Goal: Task Accomplishment & Management: Use online tool/utility

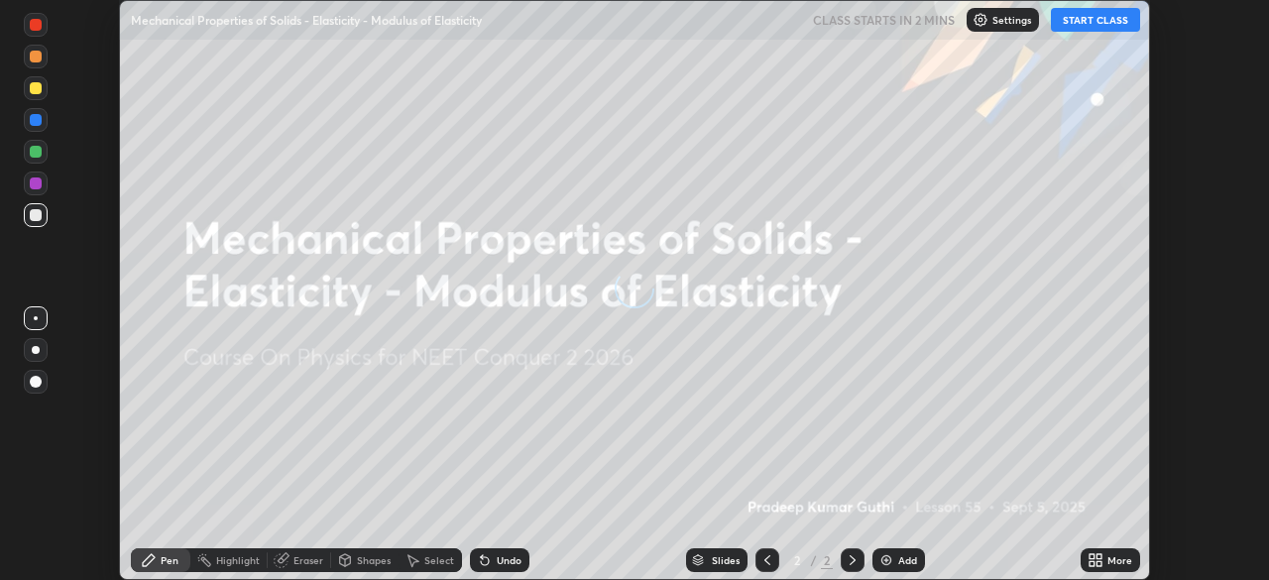
scroll to position [580, 1268]
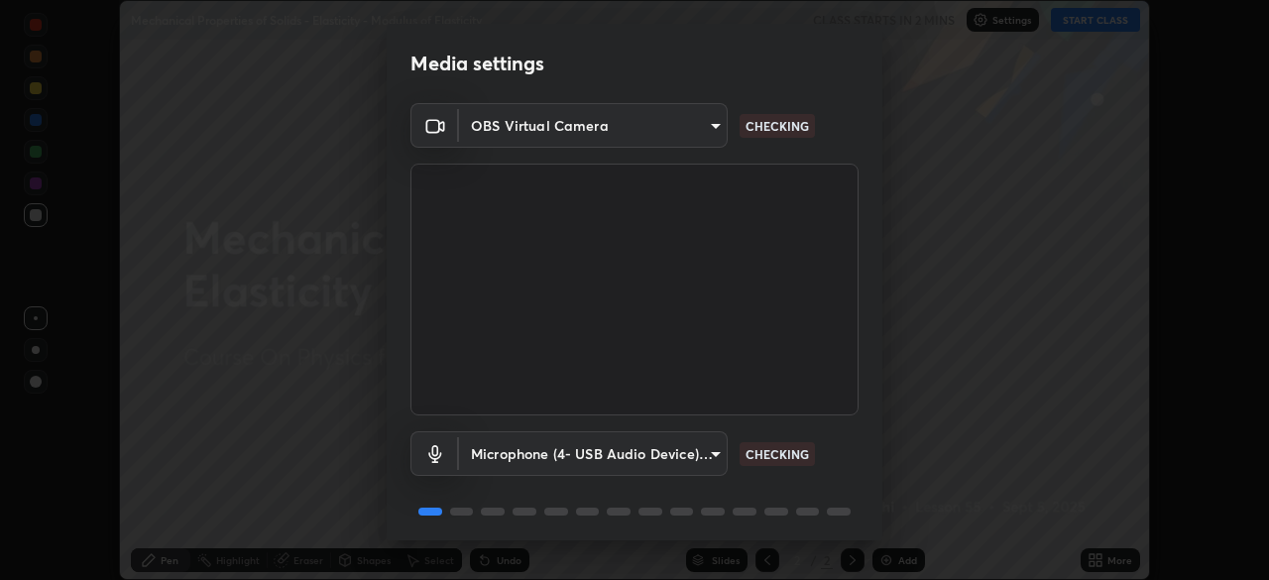
click at [694, 456] on body "Erase all Mechanical Properties of Solids - Elasticity - Modulus of Elasticity …" at bounding box center [634, 290] width 1269 height 580
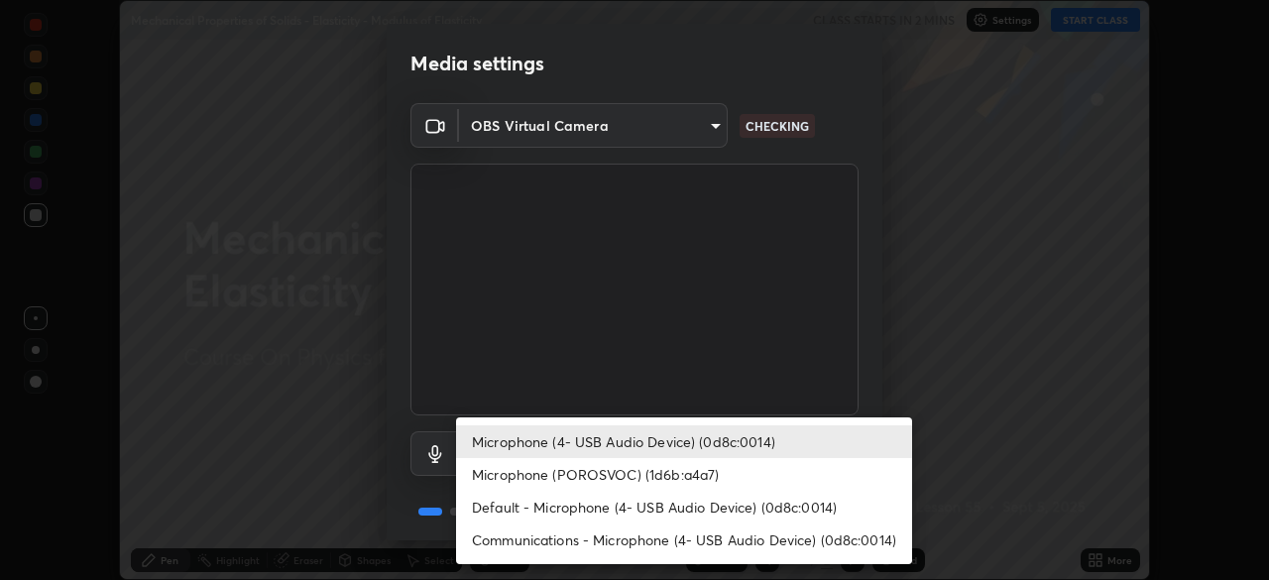
click at [650, 471] on li "Microphone (POROSVOC) (1d6b:a4a7)" at bounding box center [684, 474] width 456 height 33
type input "e6cf437f8be3038540c0eacca45f8e132bc3755f11b8bdaf6e78190707a71d42"
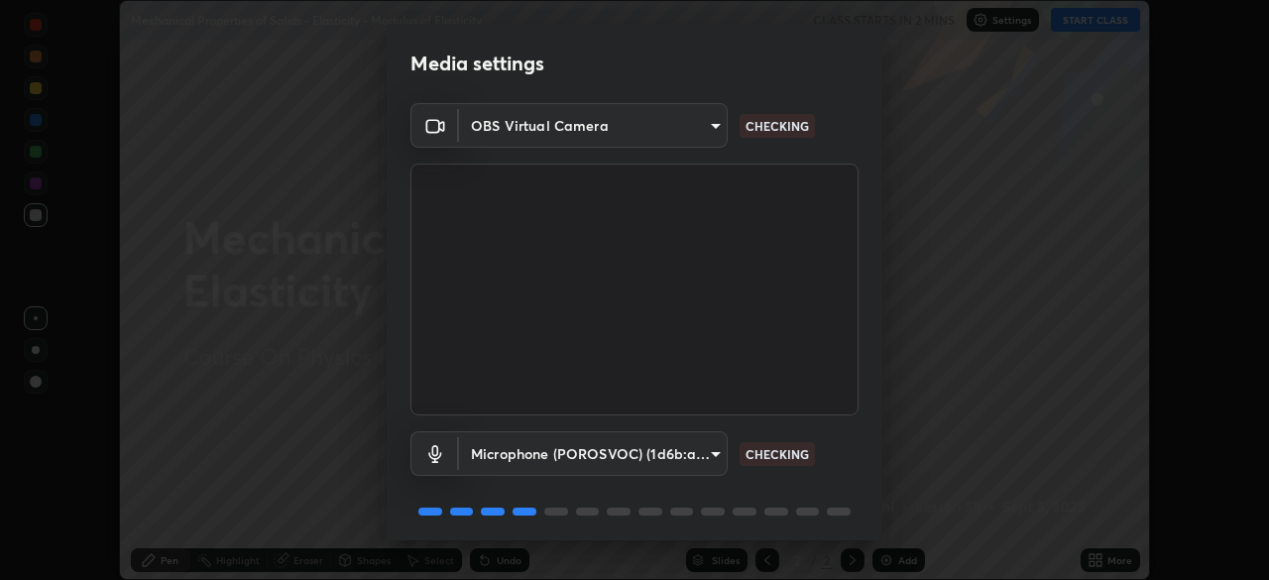
scroll to position [70, 0]
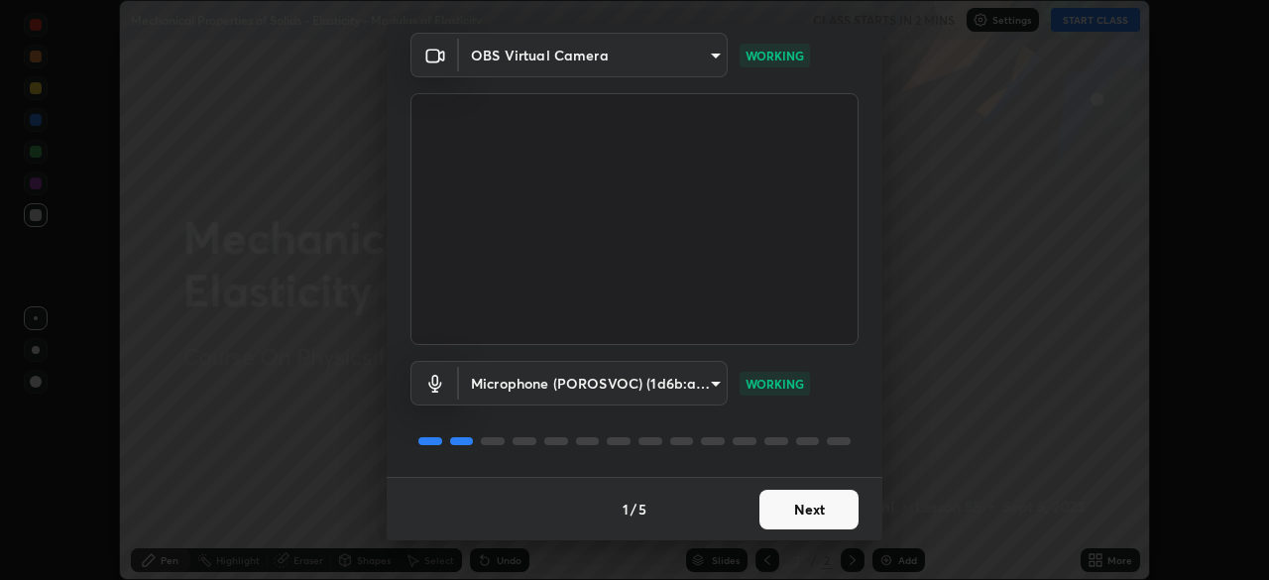
click at [809, 506] on button "Next" at bounding box center [809, 510] width 99 height 40
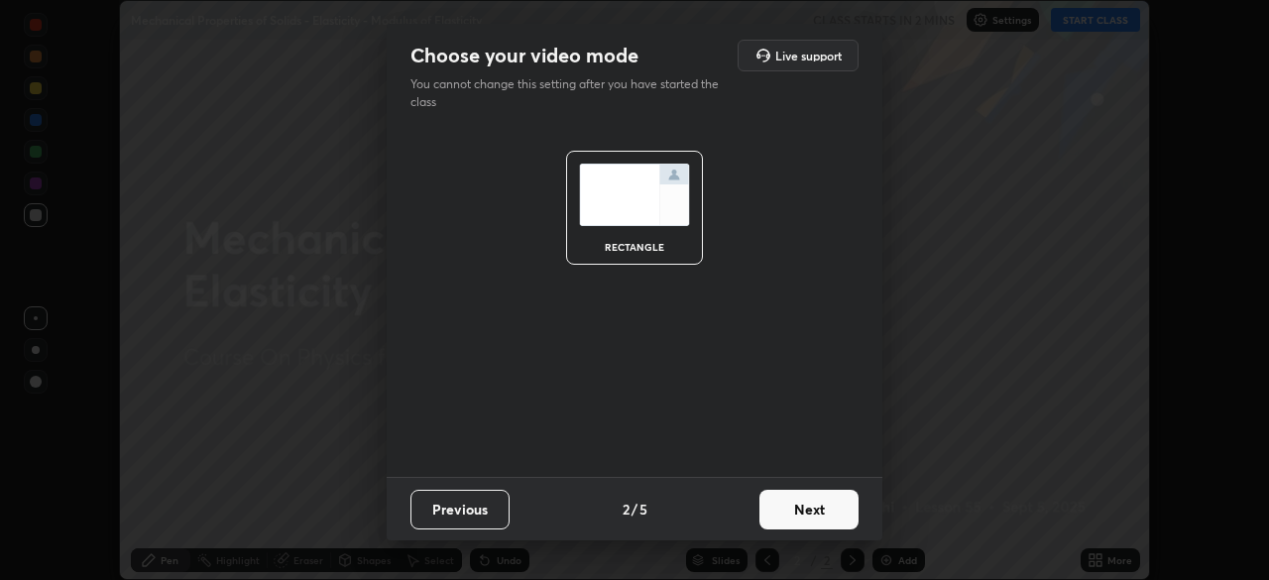
scroll to position [0, 0]
click at [810, 507] on button "Next" at bounding box center [809, 510] width 99 height 40
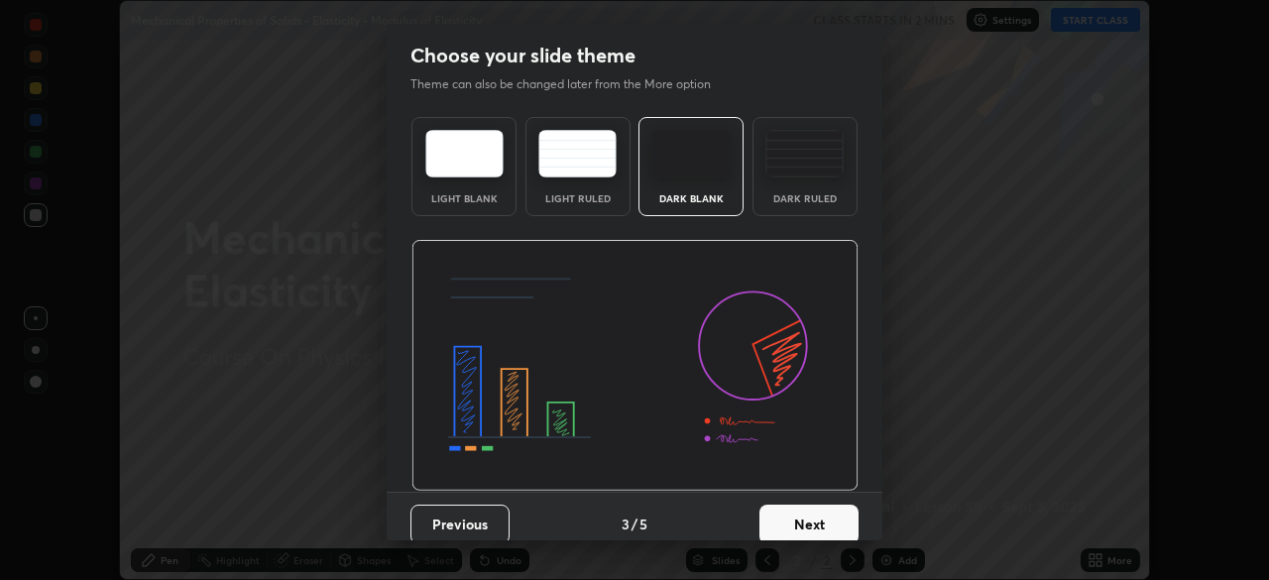
click at [810, 507] on button "Next" at bounding box center [809, 525] width 99 height 40
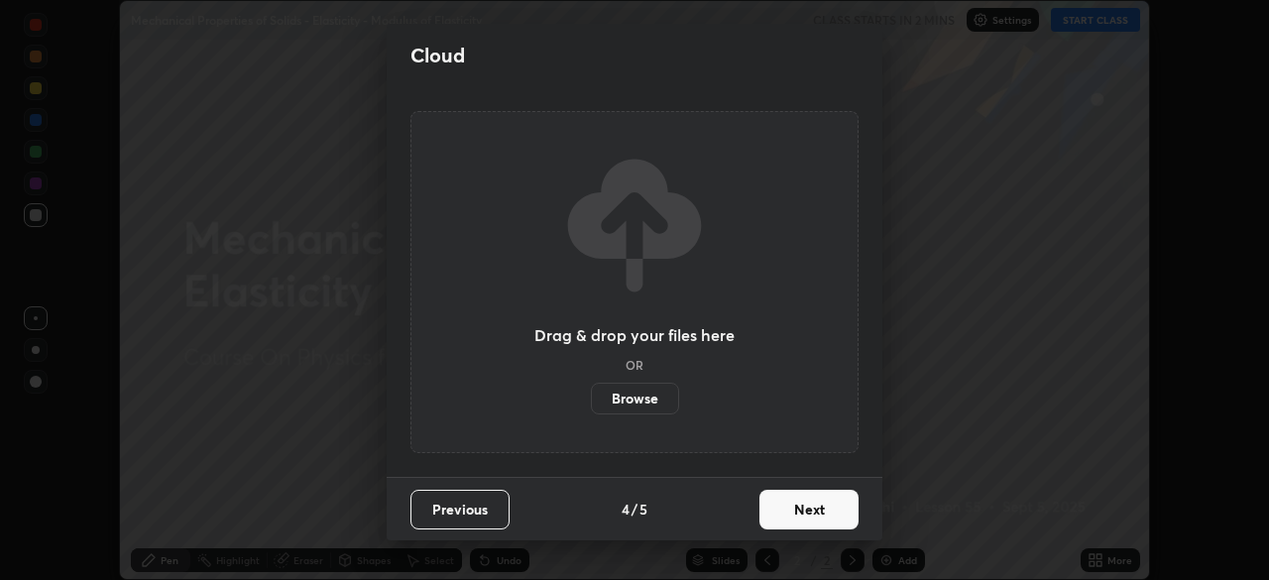
click at [805, 512] on button "Next" at bounding box center [809, 510] width 99 height 40
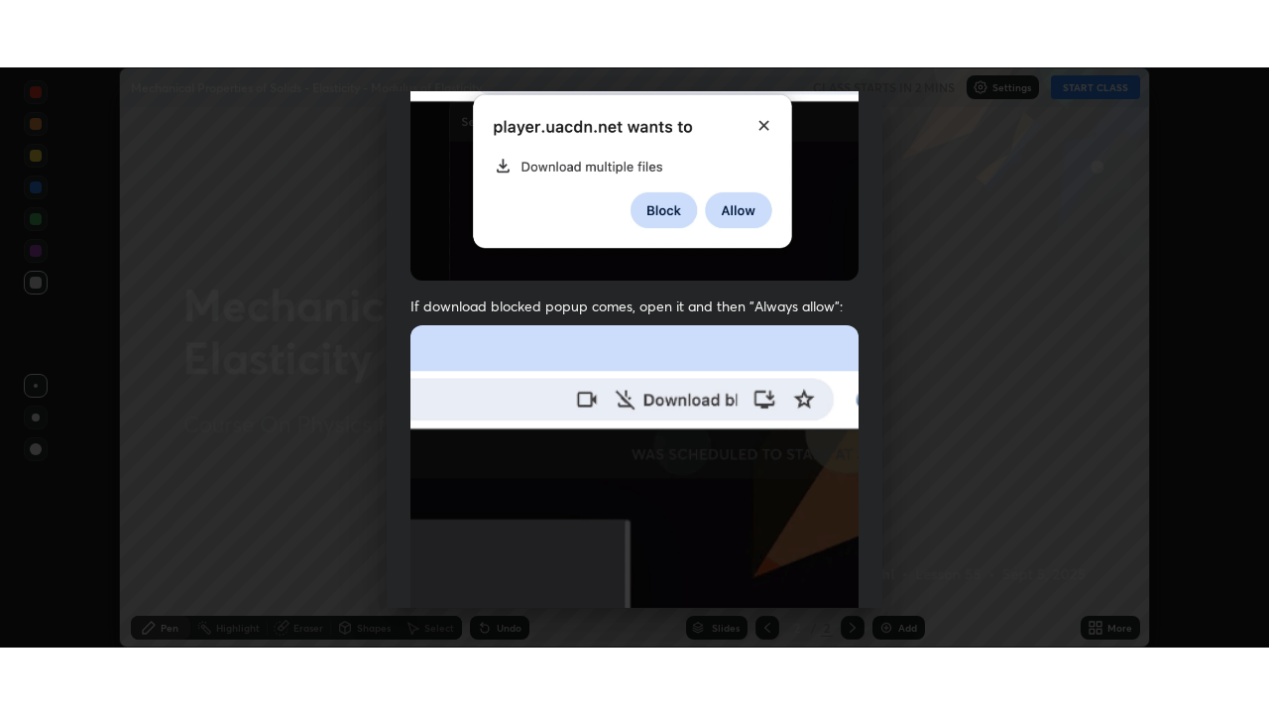
scroll to position [475, 0]
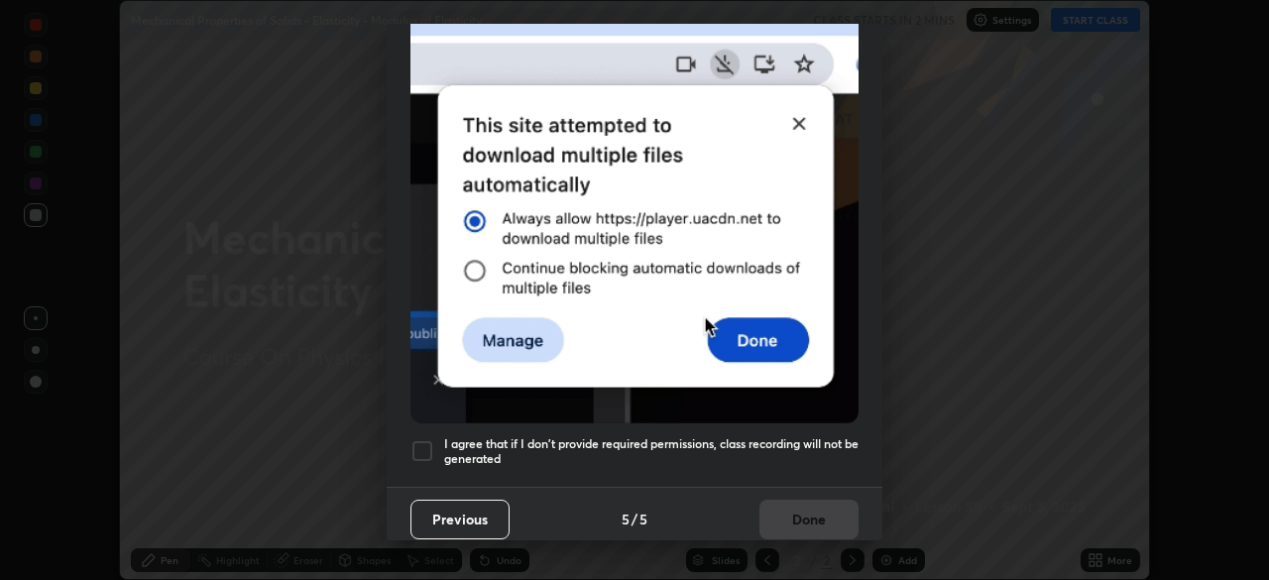
click at [420, 439] on div at bounding box center [423, 451] width 24 height 24
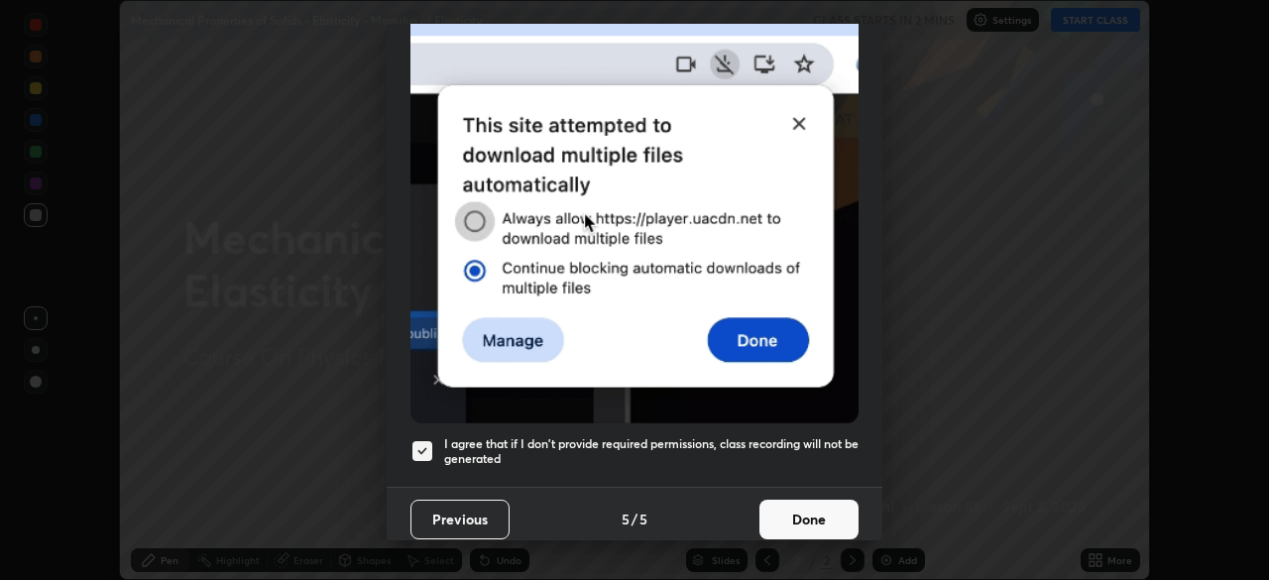
click at [803, 507] on button "Done" at bounding box center [809, 520] width 99 height 40
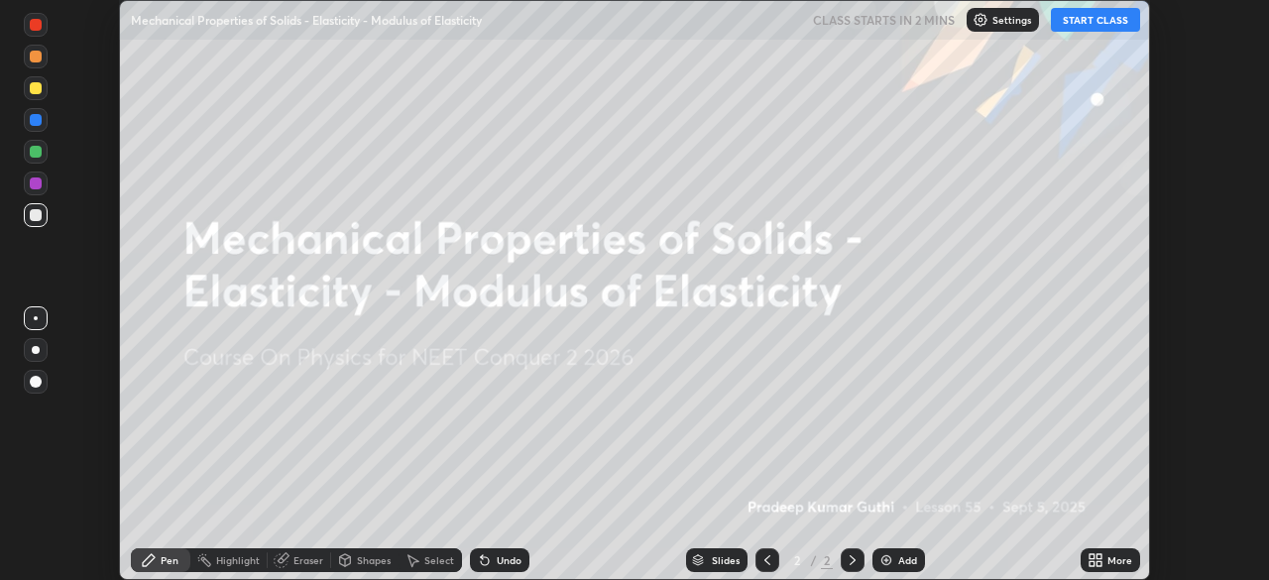
click at [1086, 23] on button "START CLASS" at bounding box center [1095, 20] width 89 height 24
click at [898, 557] on div "Add" at bounding box center [907, 560] width 19 height 10
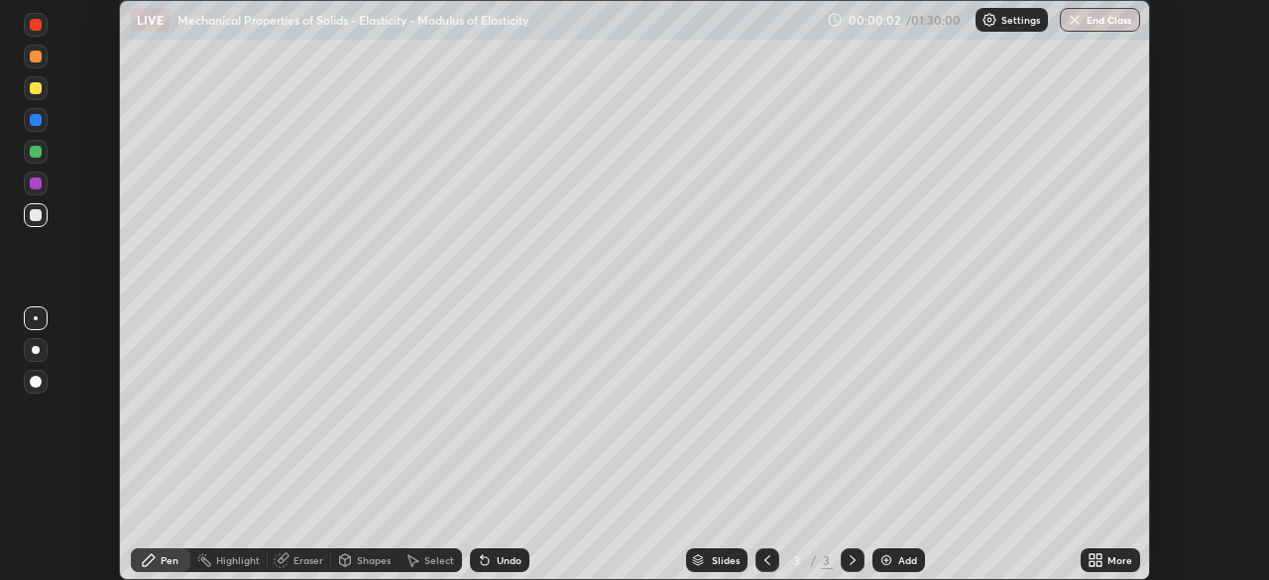
click at [1110, 551] on div "More" at bounding box center [1110, 560] width 59 height 24
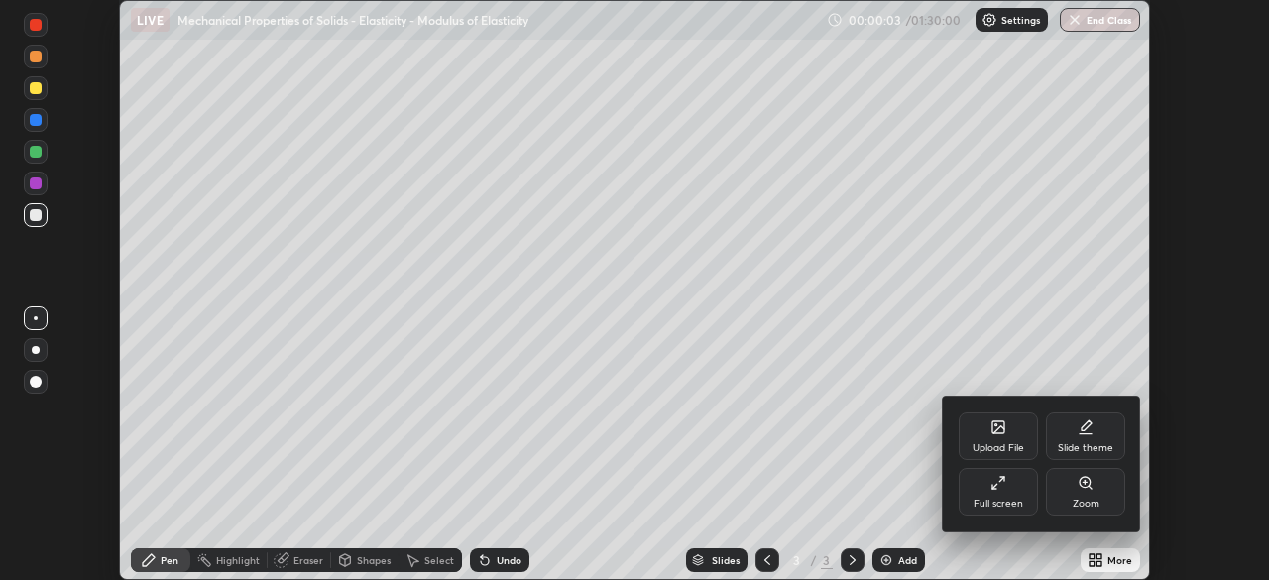
click at [1002, 493] on div "Full screen" at bounding box center [998, 492] width 79 height 48
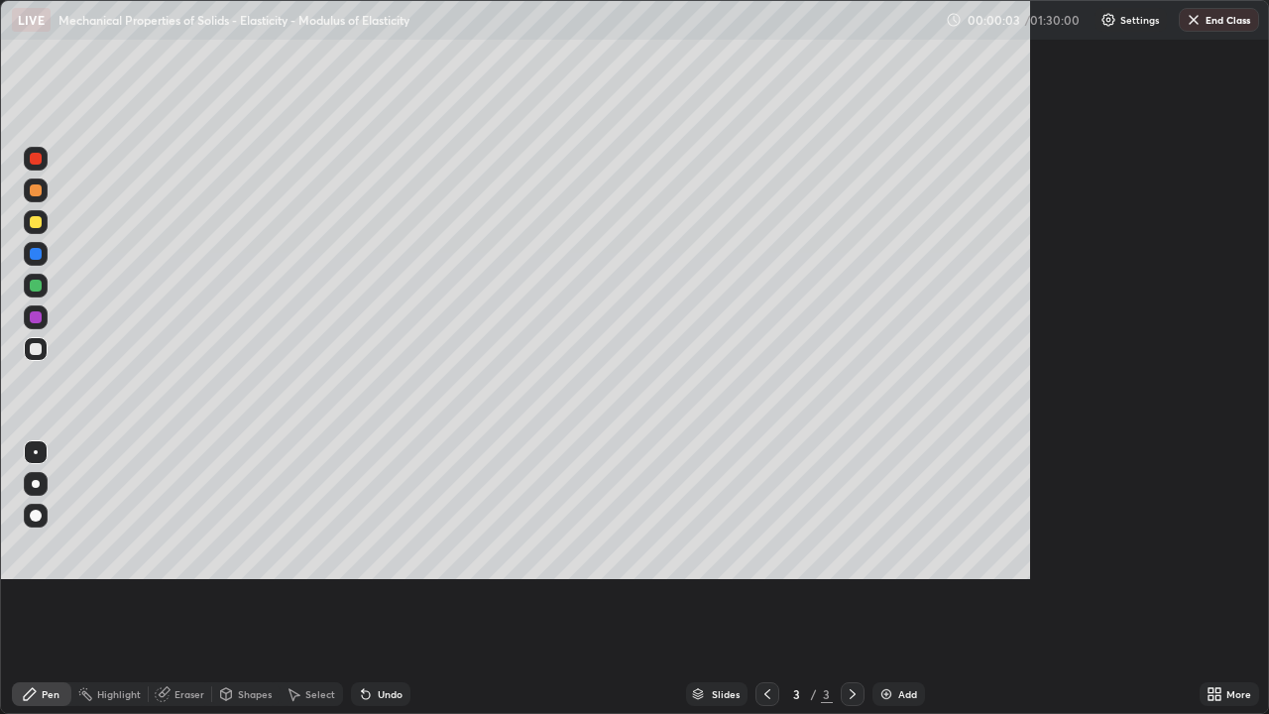
scroll to position [714, 1269]
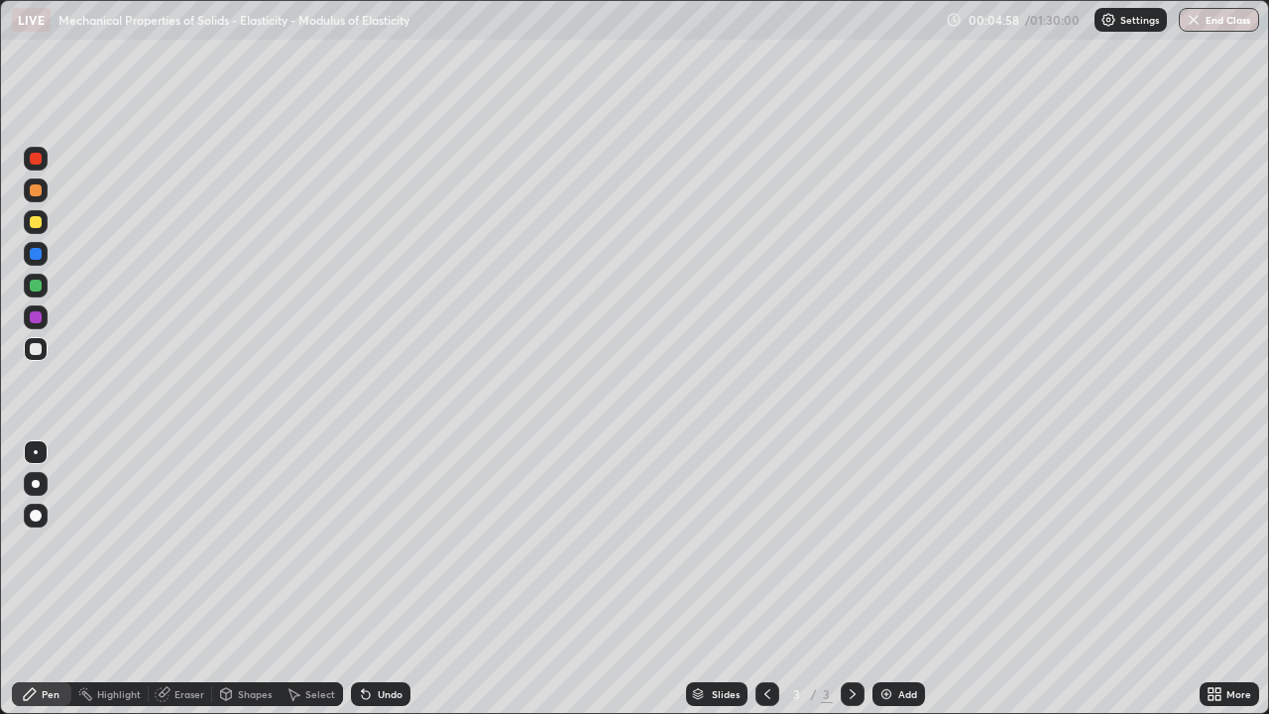
click at [101, 579] on div "Highlight" at bounding box center [119, 694] width 44 height 10
click at [125, 579] on div "Highlight" at bounding box center [109, 694] width 77 height 40
